Goal: Task Accomplishment & Management: Use online tool/utility

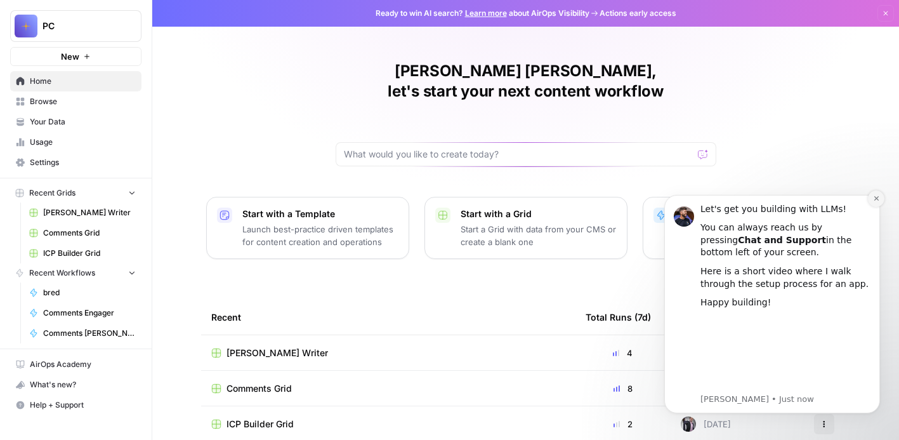
click at [873, 197] on icon "Dismiss notification" at bounding box center [876, 198] width 7 height 7
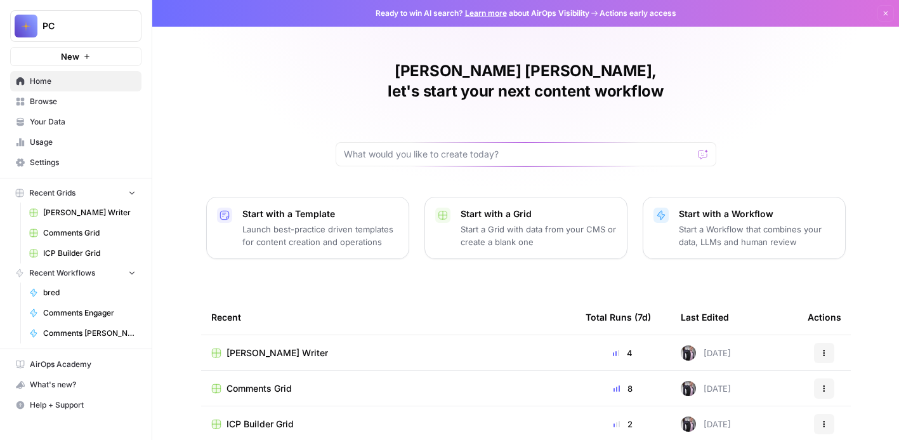
click at [714, 81] on h1 "[PERSON_NAME] [PERSON_NAME], let's start your next content workflow" at bounding box center [526, 81] width 381 height 41
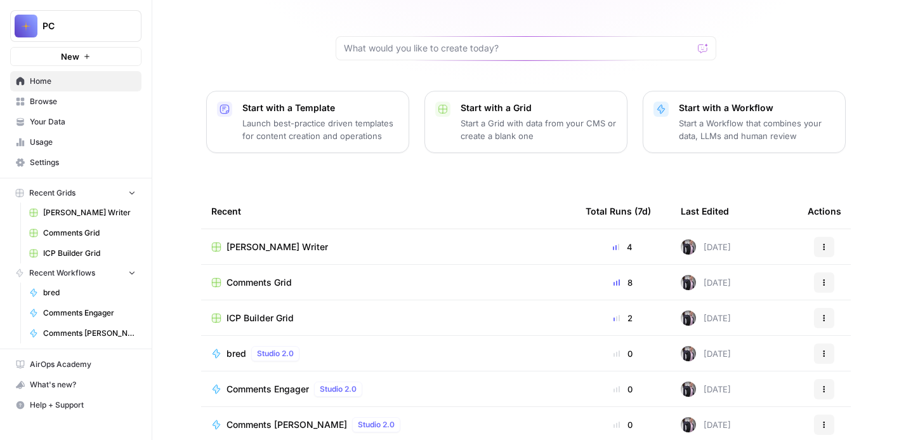
scroll to position [91, 0]
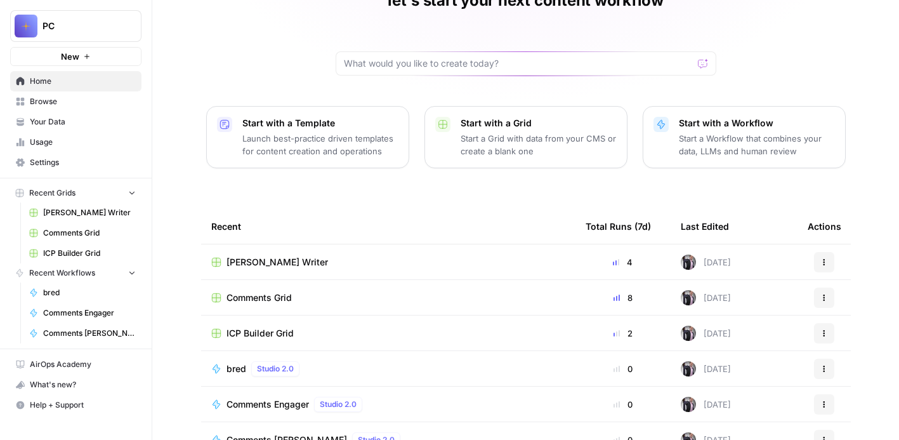
click at [99, 235] on span "Comments Grid" at bounding box center [89, 232] width 93 height 11
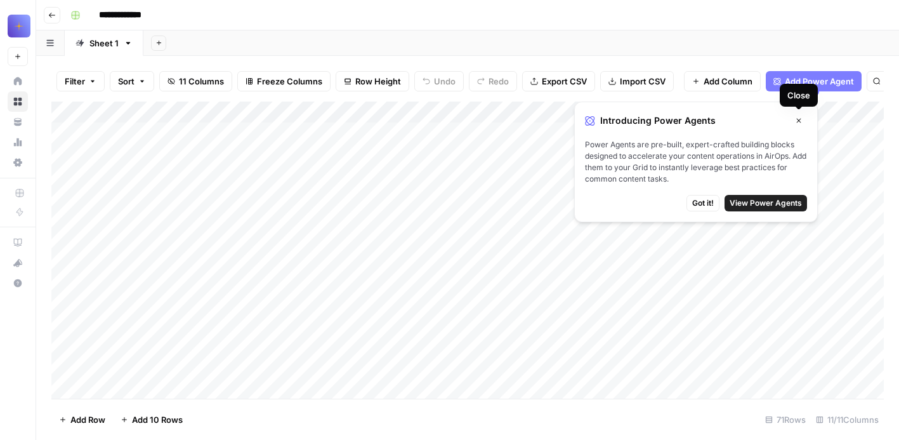
click at [800, 112] on button "Close" at bounding box center [798, 120] width 16 height 16
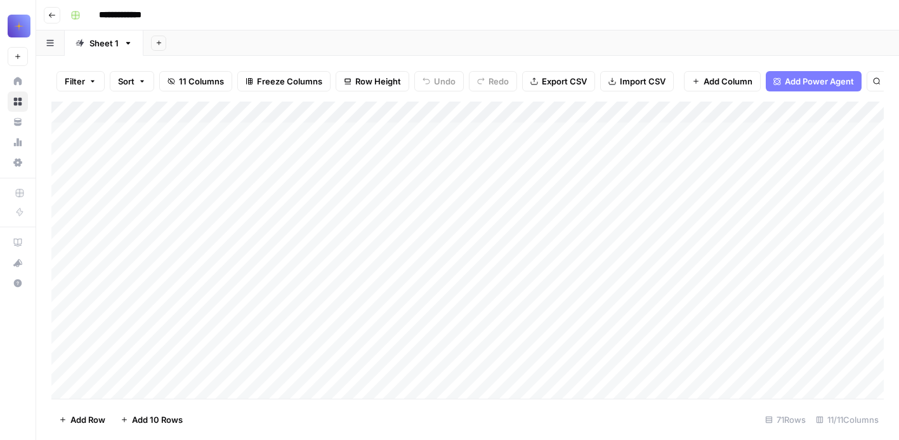
click at [254, 117] on div "Add Column" at bounding box center [467, 249] width 832 height 297
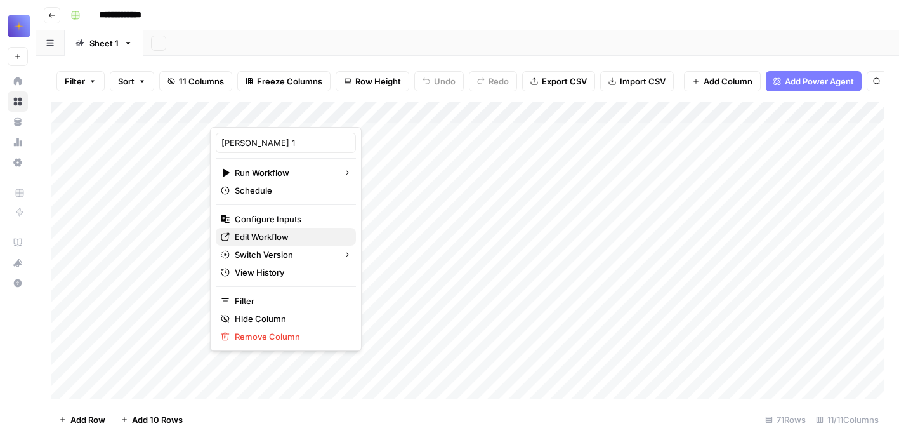
click at [257, 233] on span "Edit Workflow" at bounding box center [290, 236] width 111 height 13
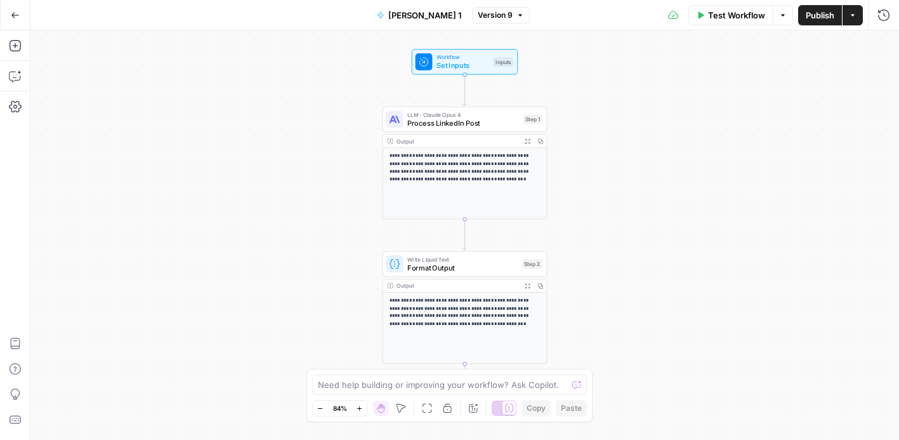
click at [19, 17] on button "Go Back" at bounding box center [15, 15] width 23 height 23
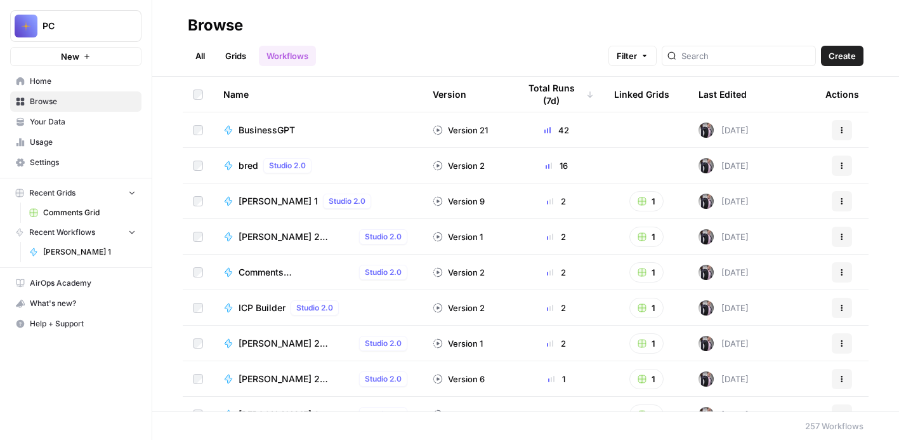
click at [126, 226] on button "Recent Workflows" at bounding box center [75, 232] width 131 height 19
click at [128, 196] on icon "button" at bounding box center [132, 192] width 9 height 9
click at [155, 25] on icon "button" at bounding box center [154, 25] width 9 height 9
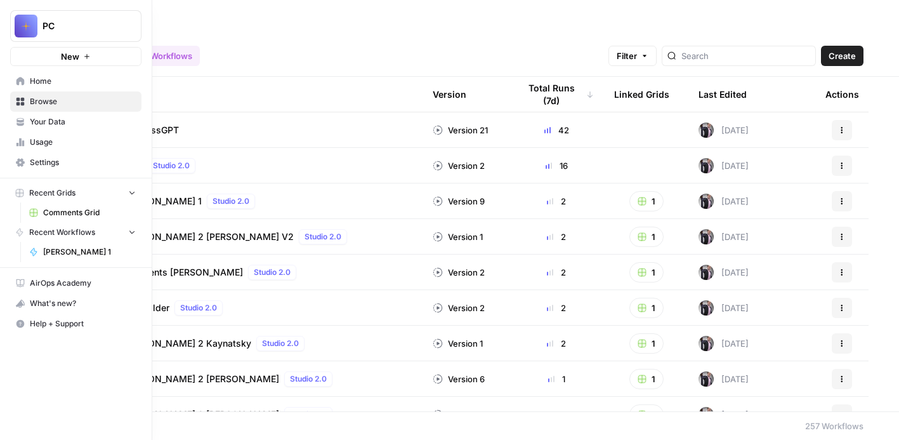
click at [24, 96] on link "Browse" at bounding box center [75, 101] width 131 height 20
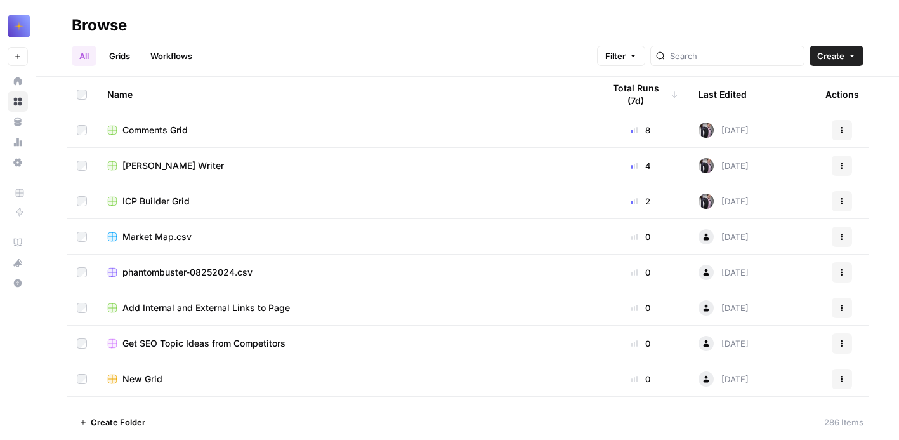
click at [256, 52] on div "All Grids Workflows Filter Create" at bounding box center [468, 51] width 792 height 30
